Goal: Task Accomplishment & Management: Complete application form

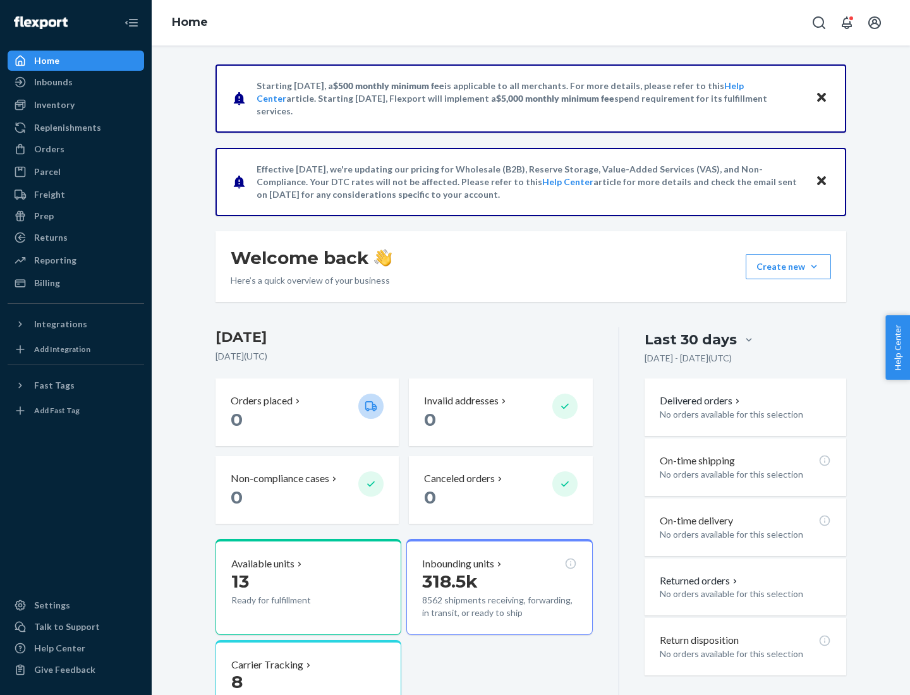
click at [814, 267] on button "Create new Create new inbound Create new order Create new product" at bounding box center [788, 266] width 85 height 25
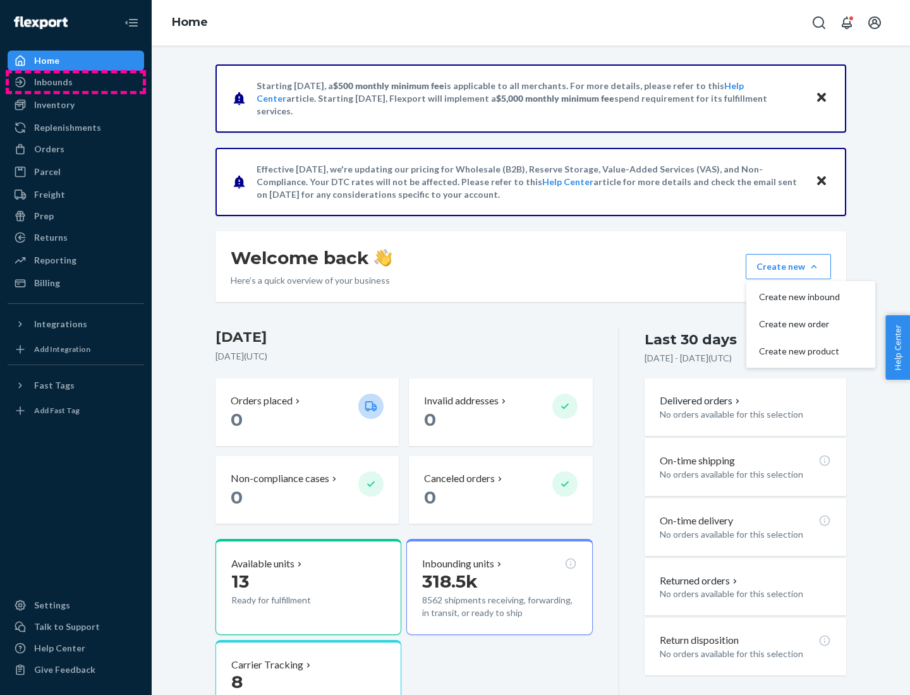
click at [76, 82] on div "Inbounds" at bounding box center [76, 82] width 134 height 18
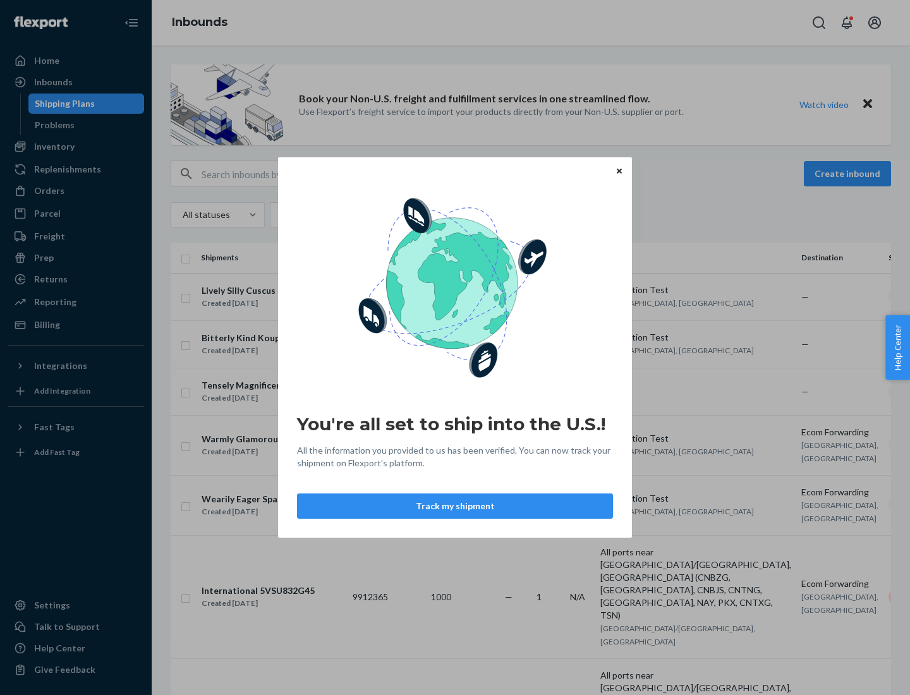
click at [76, 147] on div "You're all set to ship into the U.S.! All the information you provided to us ha…" at bounding box center [455, 347] width 910 height 695
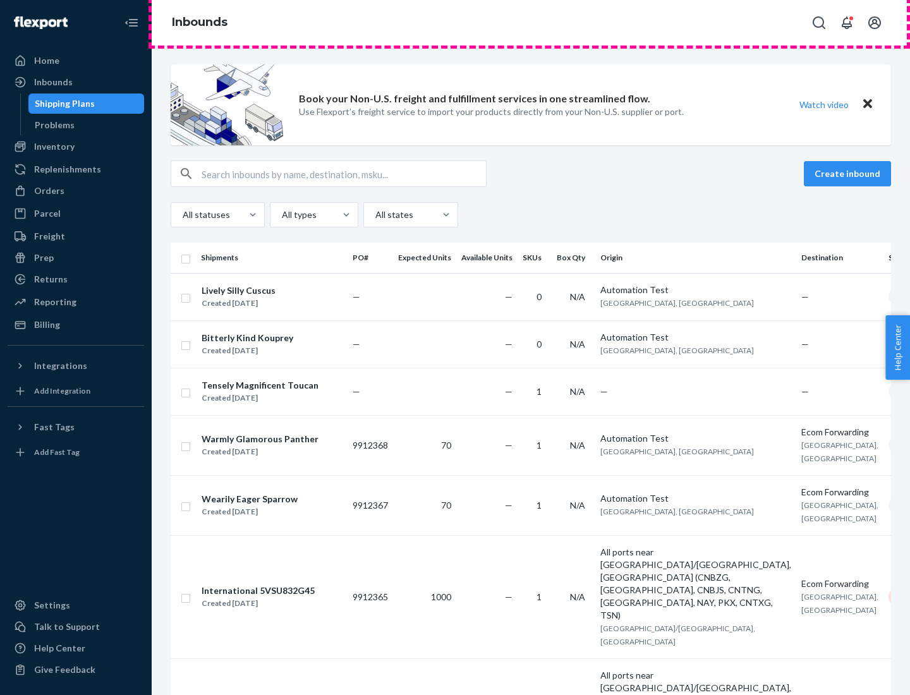
click at [531, 23] on div "Inbounds" at bounding box center [531, 23] width 759 height 46
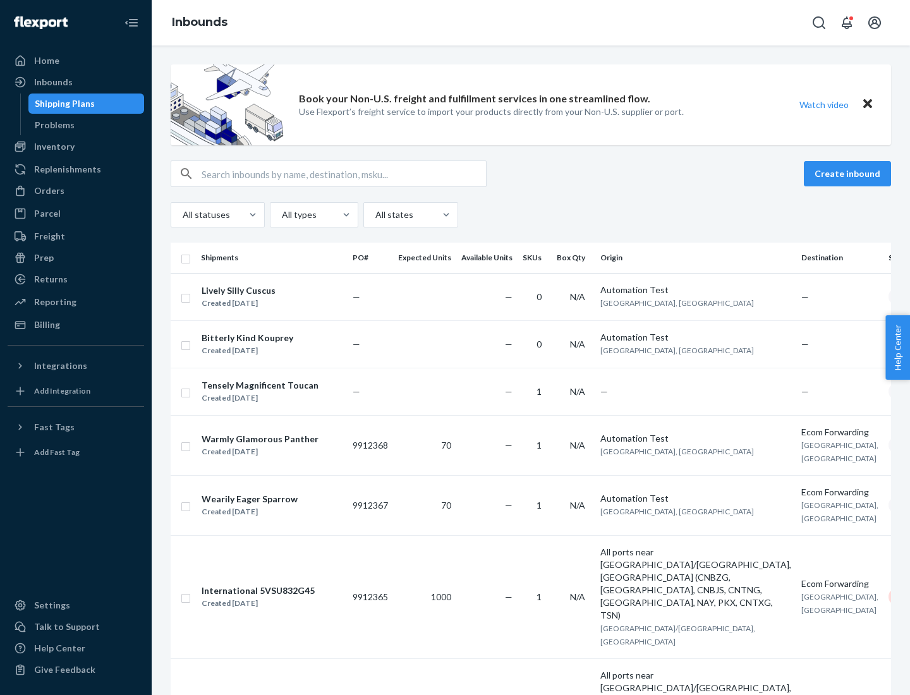
click at [531, 23] on div "Inbounds" at bounding box center [531, 23] width 759 height 46
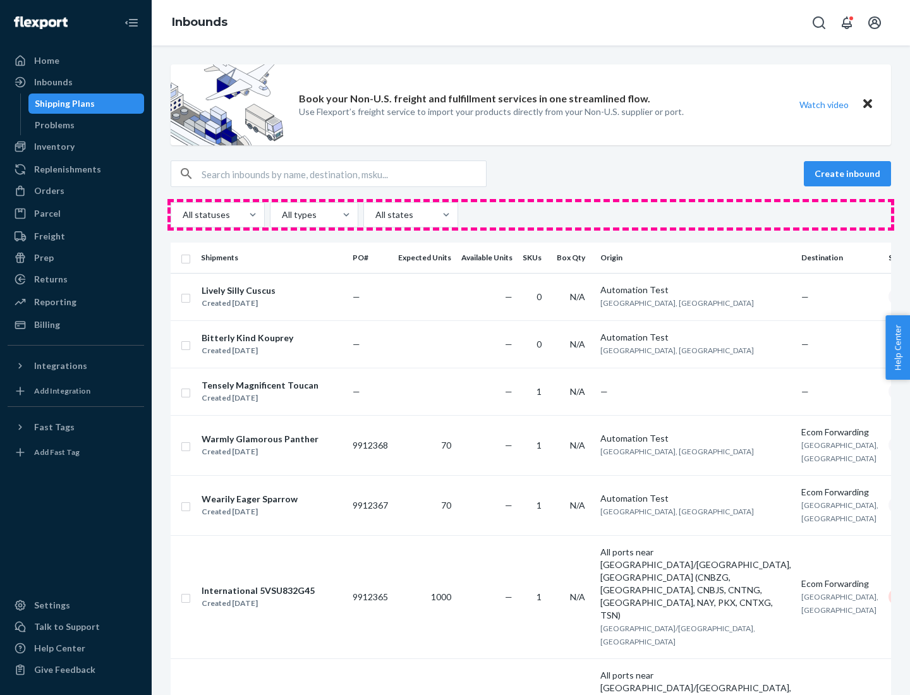
click at [531, 215] on div "All statuses All types All states" at bounding box center [531, 214] width 721 height 25
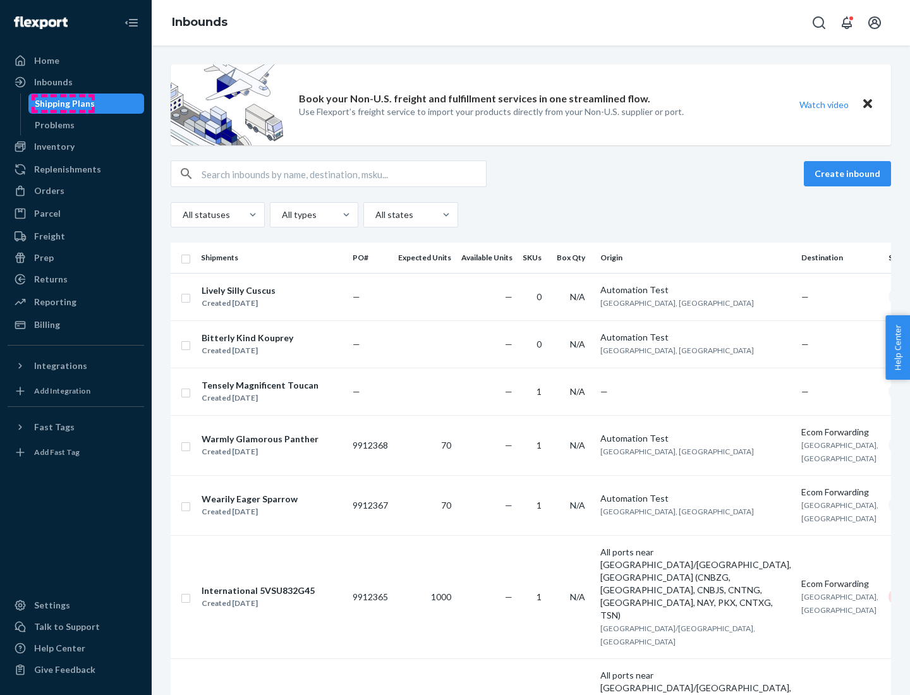
click at [63, 104] on div "Shipping Plans" at bounding box center [65, 103] width 60 height 13
click at [850, 174] on button "Create inbound" at bounding box center [847, 173] width 87 height 25
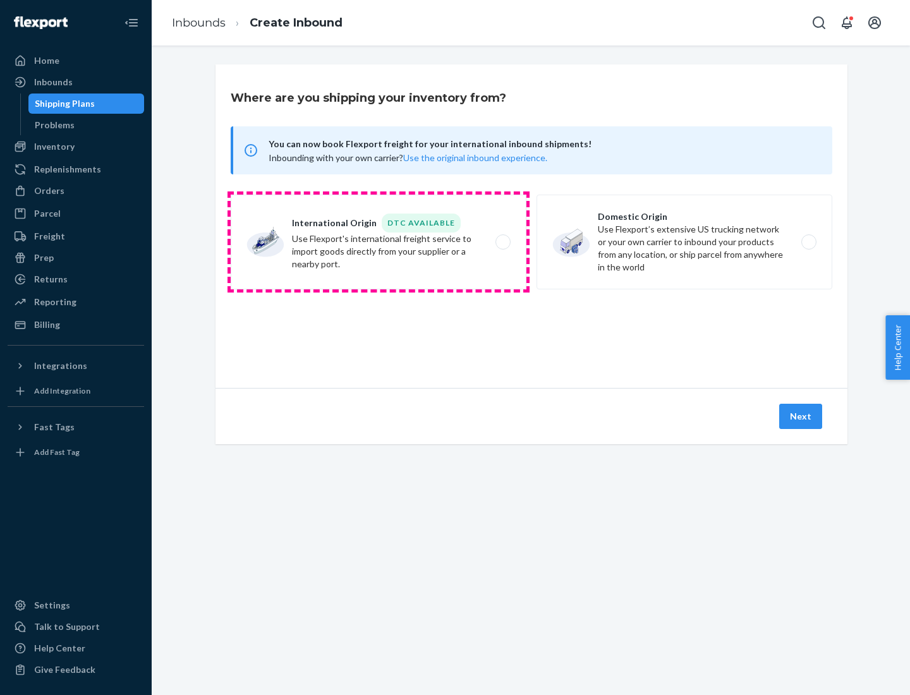
click at [379, 242] on label "International Origin DTC Available Use Flexport's international freight service…" at bounding box center [379, 242] width 296 height 95
click at [503, 242] on input "International Origin DTC Available Use Flexport's international freight service…" at bounding box center [507, 242] width 8 height 8
radio input "true"
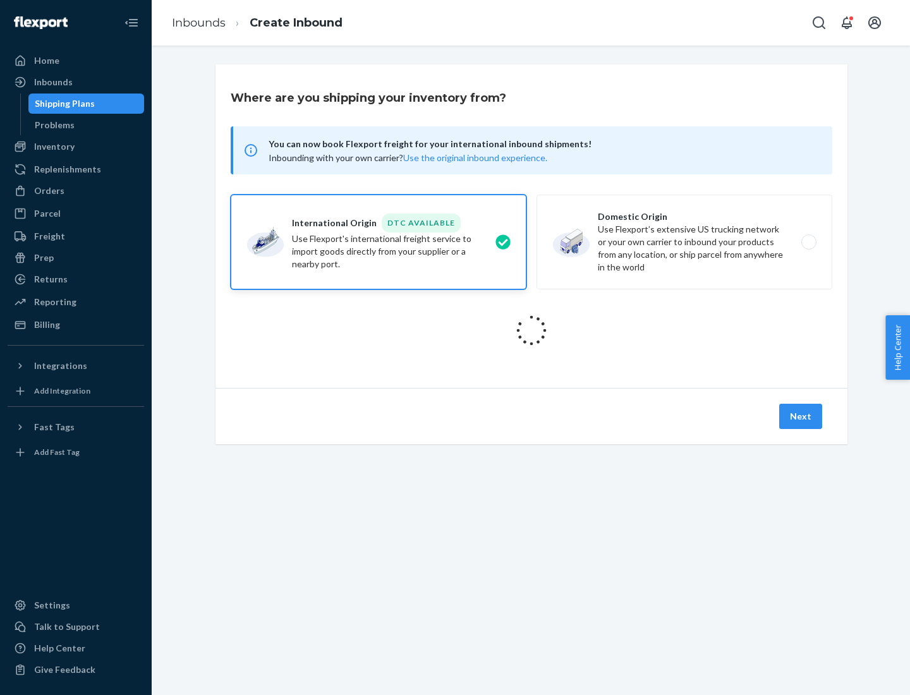
click at [532, 331] on icon at bounding box center [531, 330] width 35 height 35
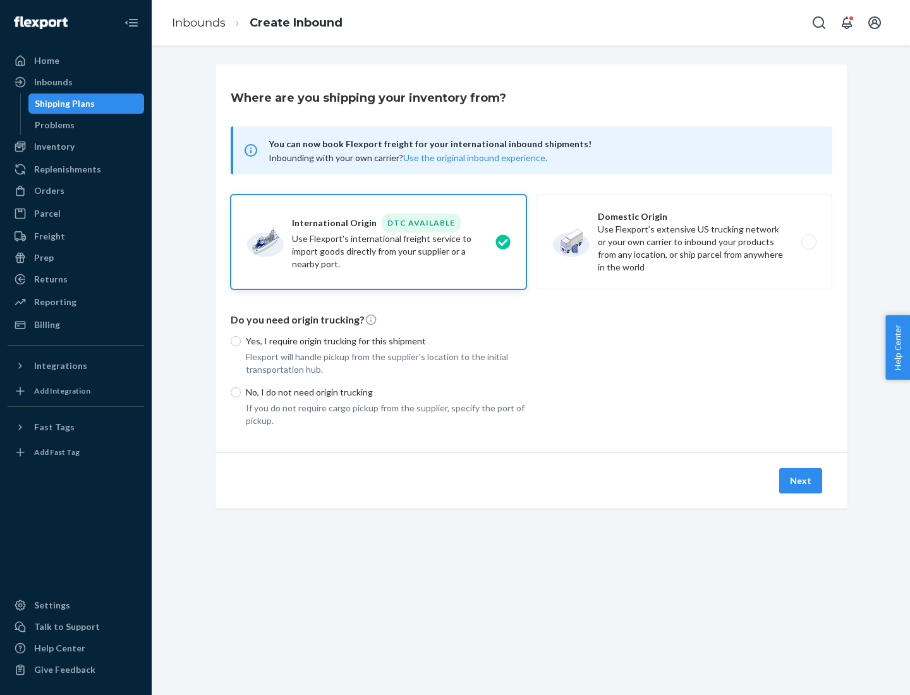
click at [386, 341] on p "Yes, I require origin trucking for this shipment" at bounding box center [386, 341] width 281 height 13
click at [241, 341] on input "Yes, I require origin trucking for this shipment" at bounding box center [236, 341] width 10 height 10
radio input "true"
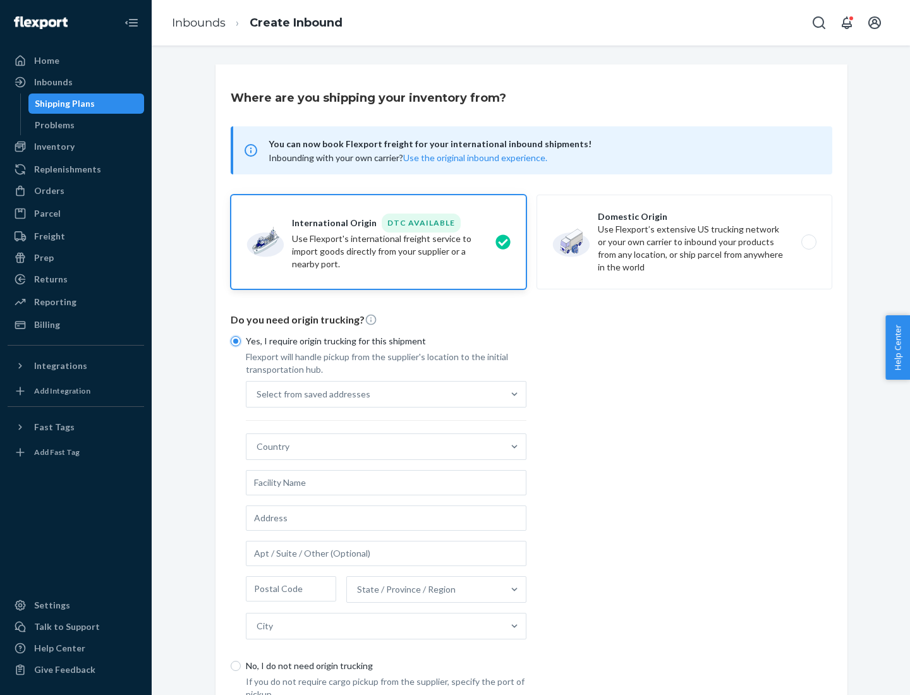
scroll to position [24, 0]
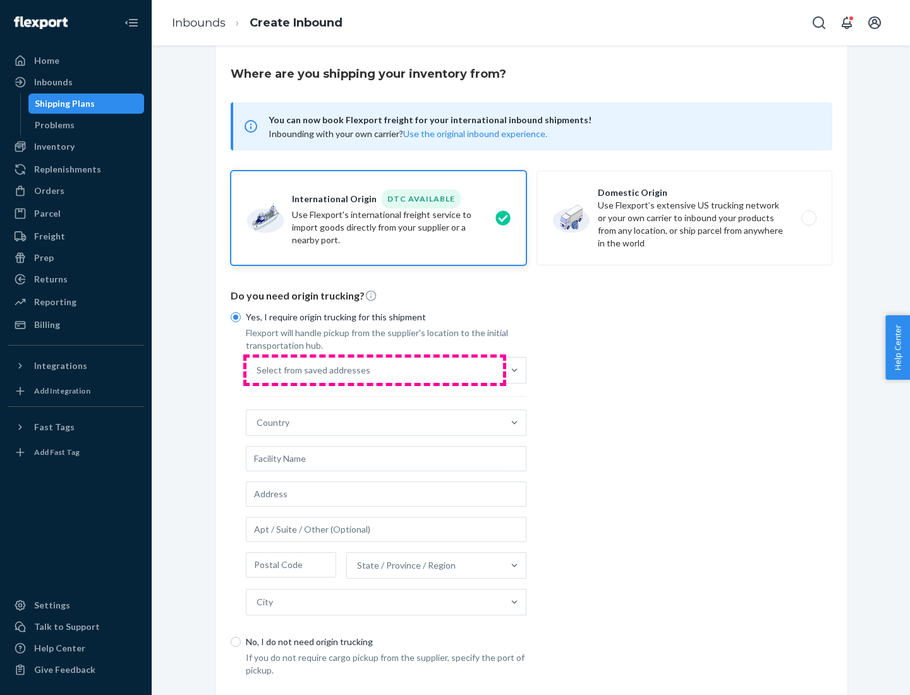
click at [375, 370] on div "Select from saved addresses" at bounding box center [375, 370] width 257 height 25
click at [258, 370] on input "Select from saved addresses" at bounding box center [257, 370] width 1 height 13
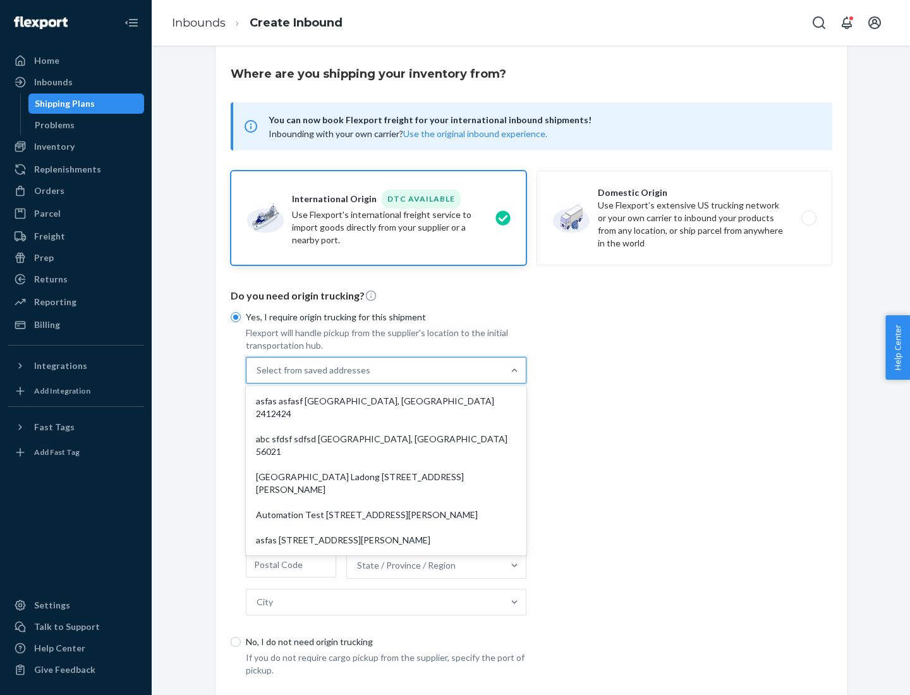
scroll to position [55, 0]
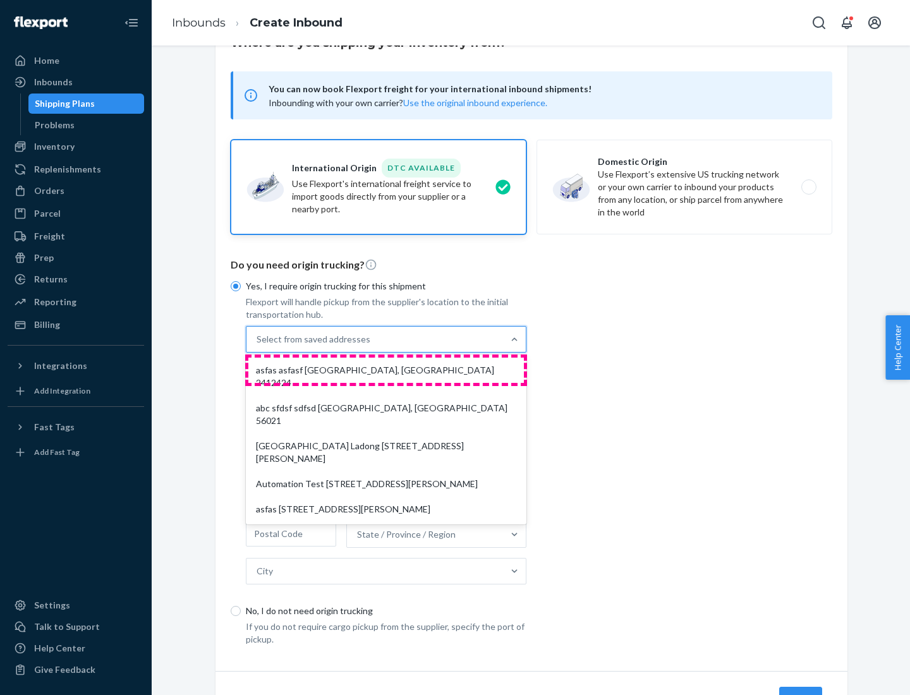
click at [386, 370] on div "asfas asfasf [GEOGRAPHIC_DATA], [GEOGRAPHIC_DATA] 2412424" at bounding box center [386, 377] width 276 height 38
click at [258, 346] on input "option asfas asfasf [GEOGRAPHIC_DATA], [GEOGRAPHIC_DATA] 2412424 focused, 1 of …" at bounding box center [257, 339] width 1 height 13
type input "asfas"
type input "asfasf"
type input "2412424"
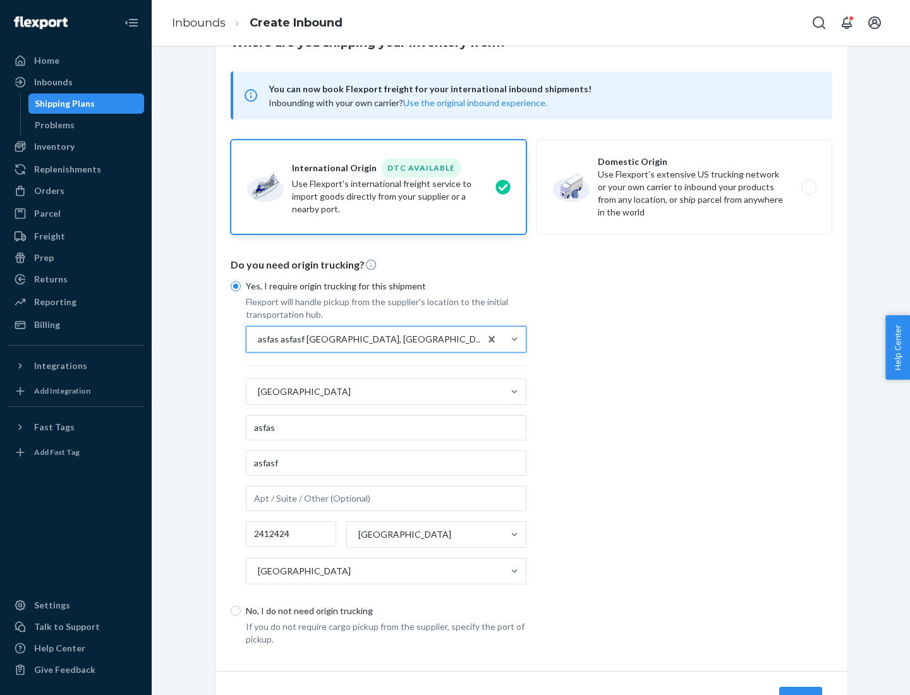
scroll to position [118, 0]
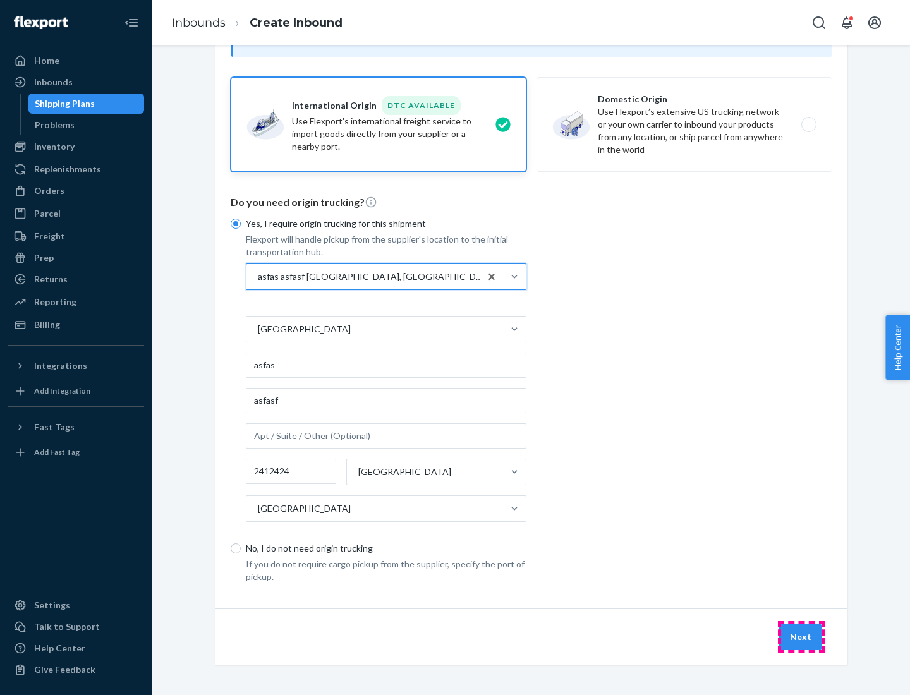
click at [802, 637] on button "Next" at bounding box center [801, 637] width 43 height 25
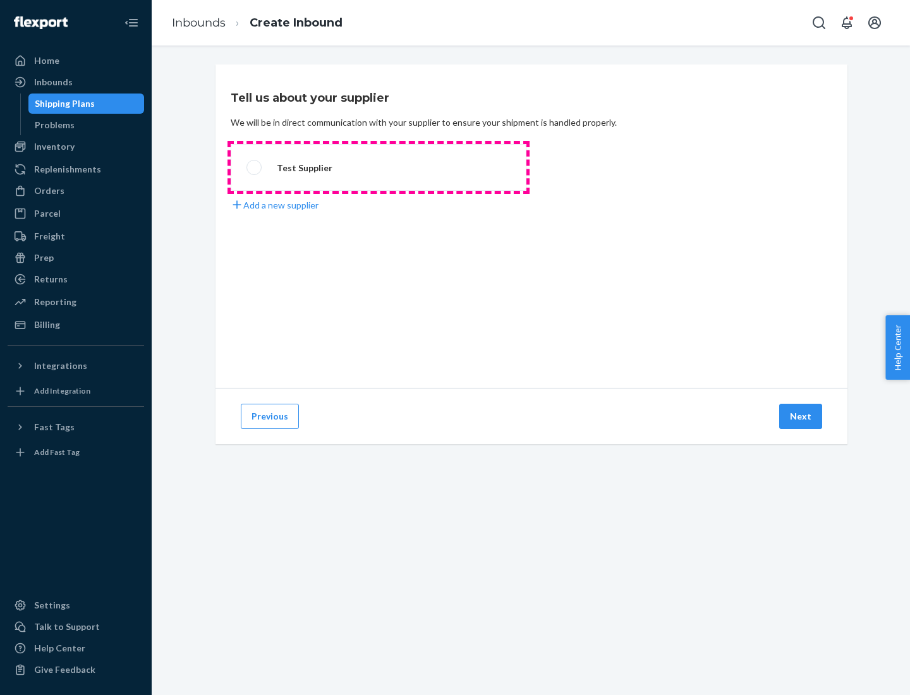
click at [379, 168] on label "Test Supplier" at bounding box center [379, 167] width 296 height 47
click at [255, 168] on input "Test Supplier" at bounding box center [251, 168] width 8 height 8
radio input "true"
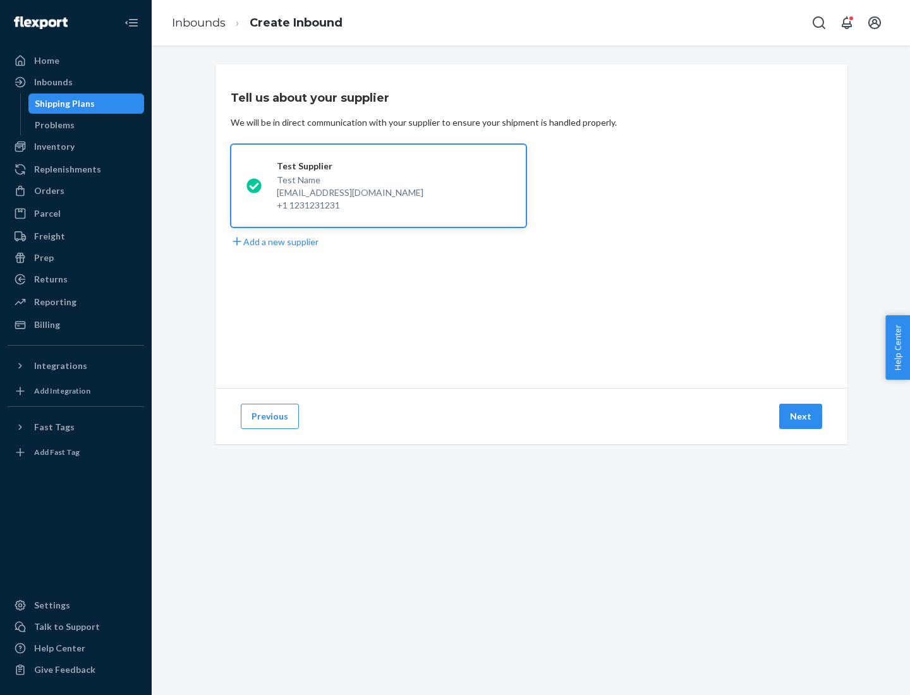
click at [802, 417] on button "Next" at bounding box center [801, 416] width 43 height 25
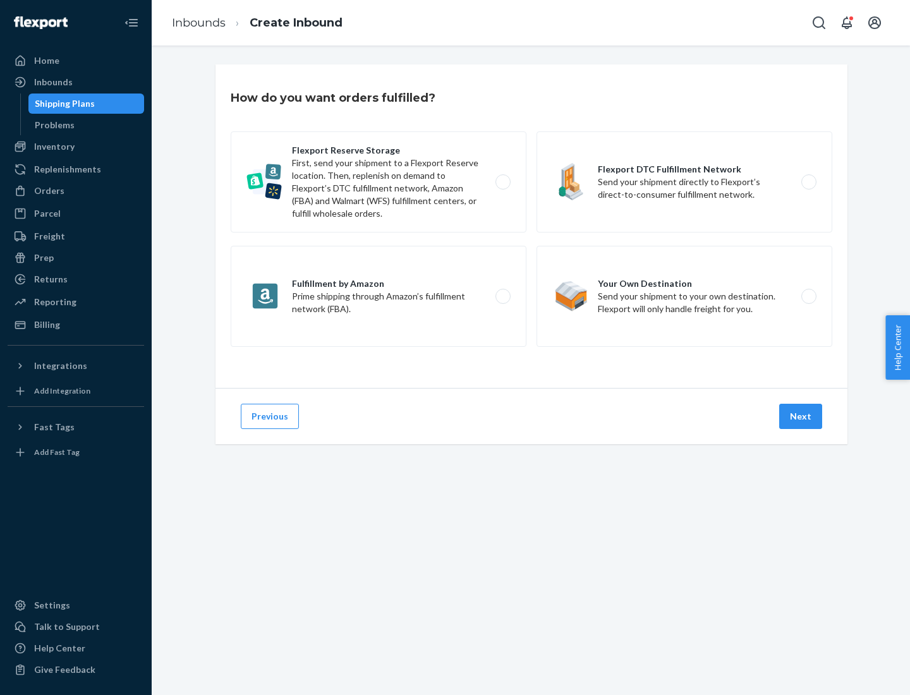
click at [379, 297] on label "Fulfillment by Amazon Prime shipping through Amazon’s fulfillment network (FBA)." at bounding box center [379, 296] width 296 height 101
click at [503, 297] on input "Fulfillment by Amazon Prime shipping through Amazon’s fulfillment network (FBA)." at bounding box center [507, 297] width 8 height 8
radio input "true"
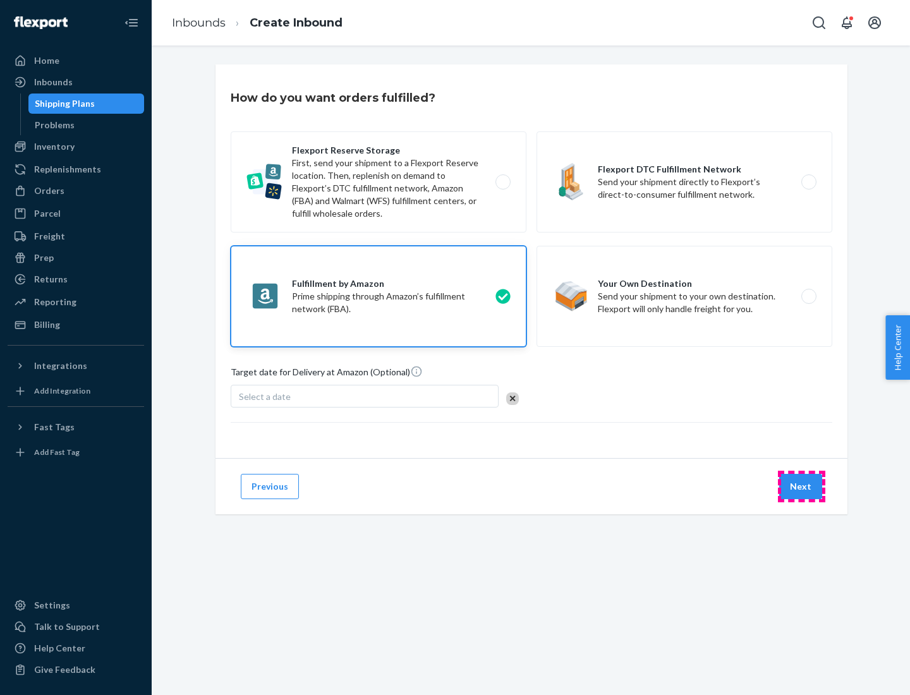
click at [802, 487] on button "Next" at bounding box center [801, 486] width 43 height 25
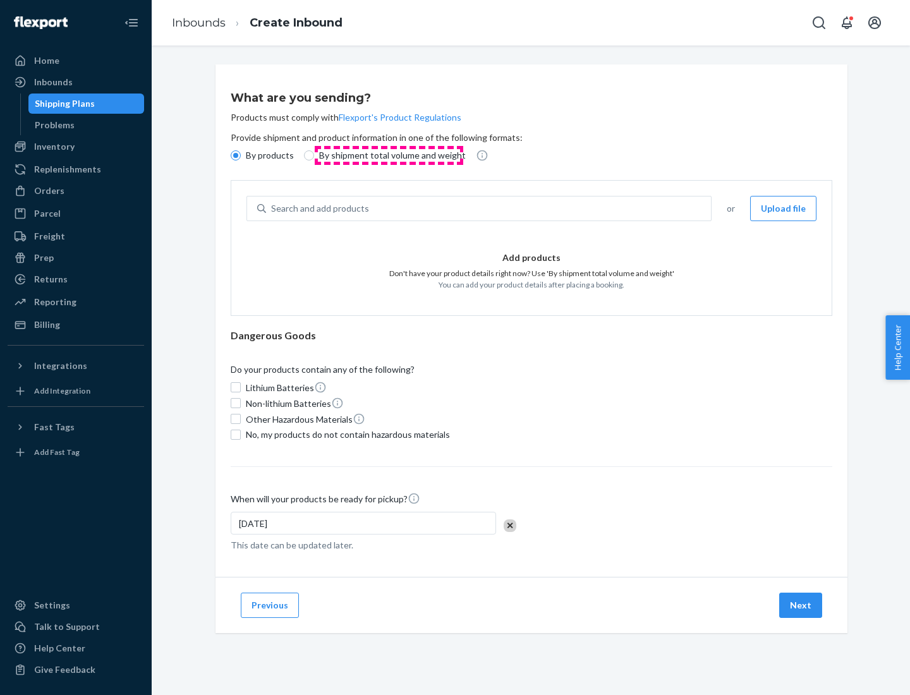
click at [389, 156] on p "By shipment total volume and weight" at bounding box center [392, 155] width 147 height 13
click at [314, 156] on input "By shipment total volume and weight" at bounding box center [309, 155] width 10 height 10
radio input "true"
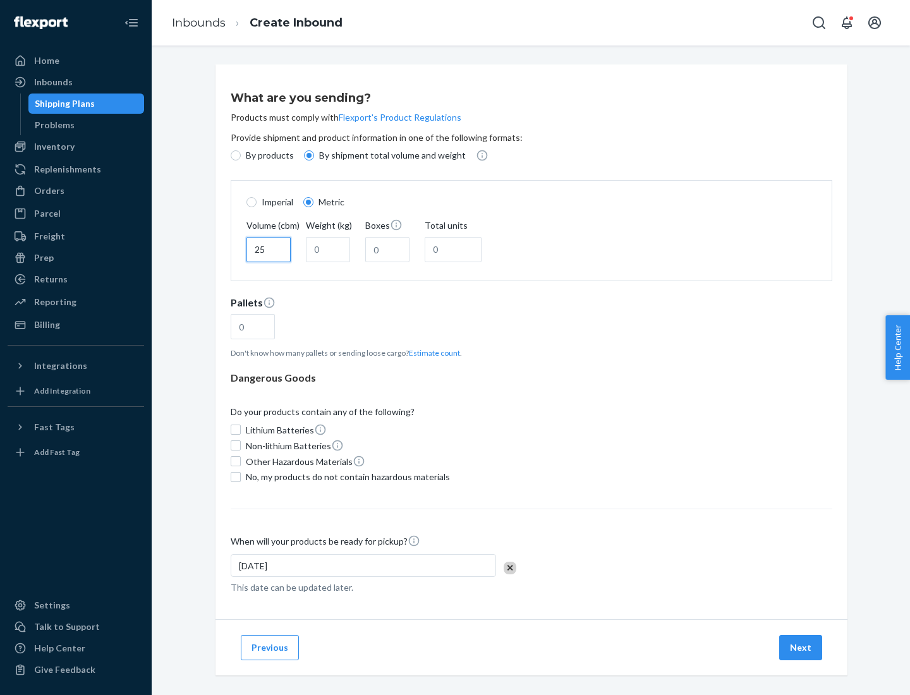
type input "25"
type input "100"
type input "50"
type input "500"
click at [432, 353] on button "Estimate count" at bounding box center [434, 353] width 51 height 11
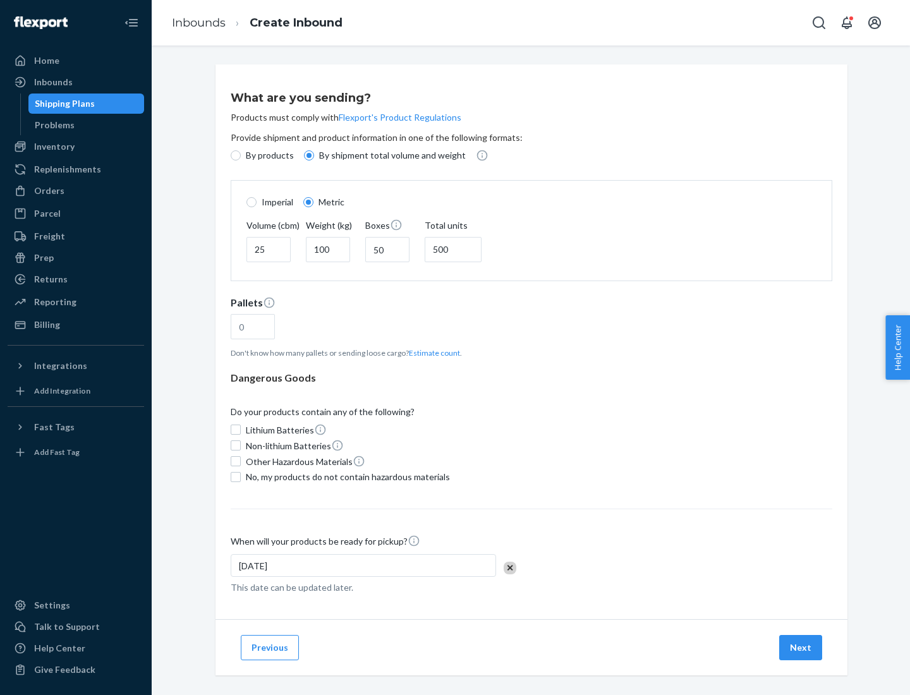
type input "16"
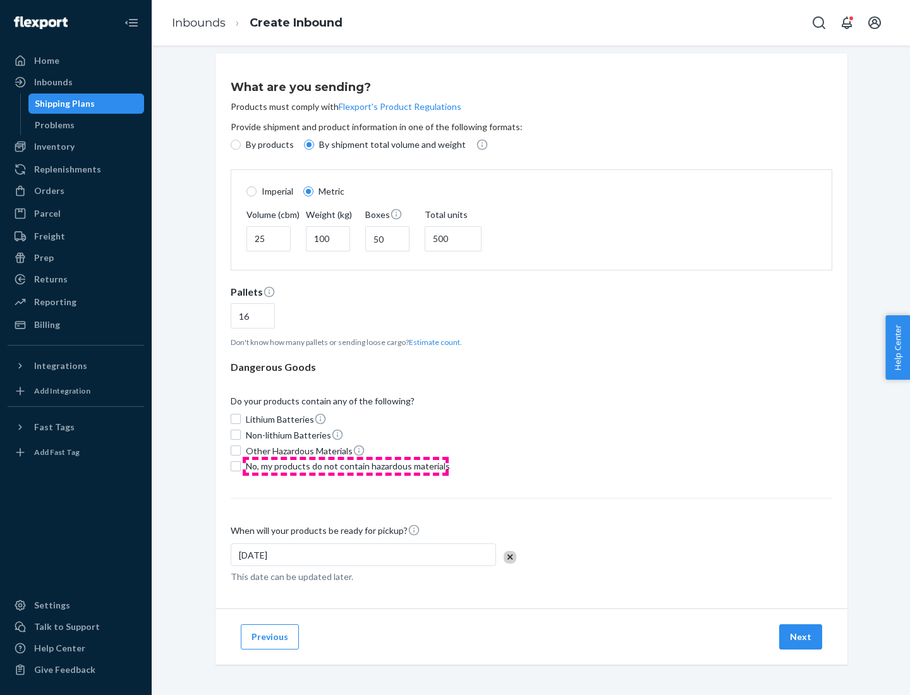
click at [346, 466] on span "No, my products do not contain hazardous materials" at bounding box center [348, 466] width 204 height 13
click at [241, 466] on input "No, my products do not contain hazardous materials" at bounding box center [236, 467] width 10 height 10
checkbox input "true"
click at [802, 637] on button "Next" at bounding box center [801, 637] width 43 height 25
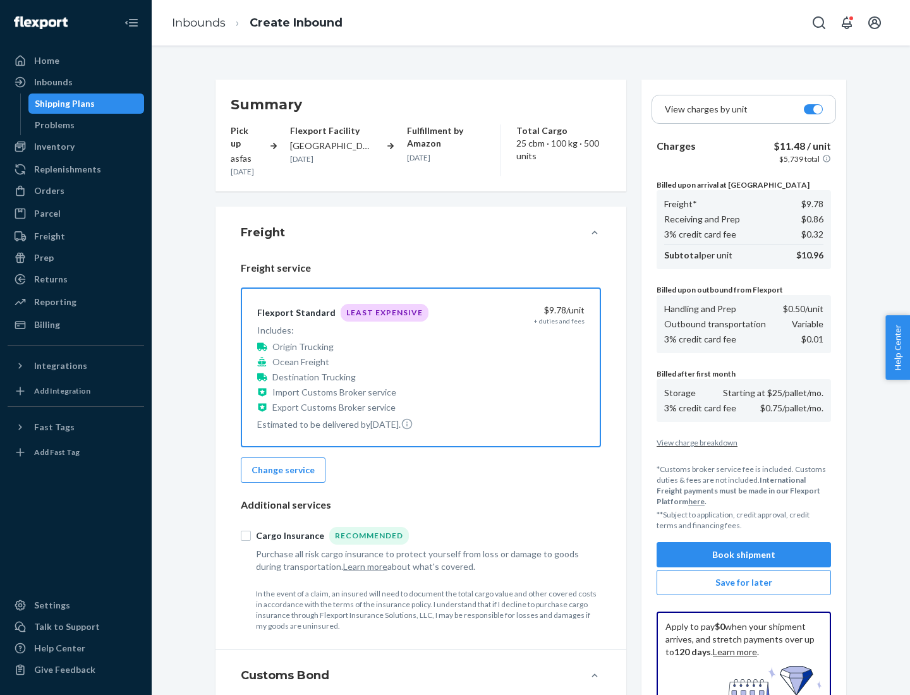
scroll to position [185, 0]
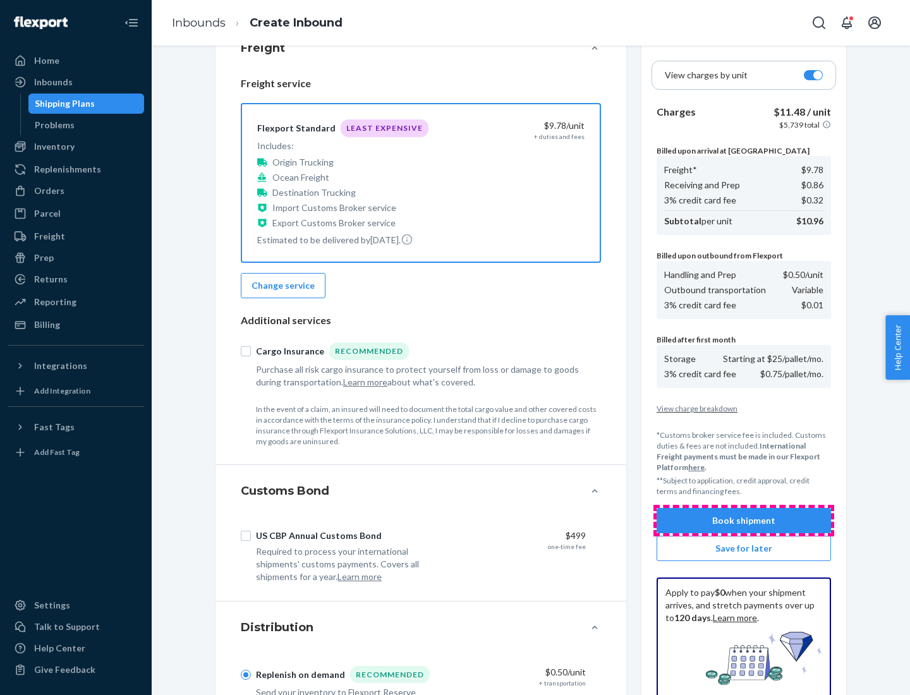
click at [744, 521] on button "Book shipment" at bounding box center [744, 520] width 174 height 25
